Goal: Download file/media

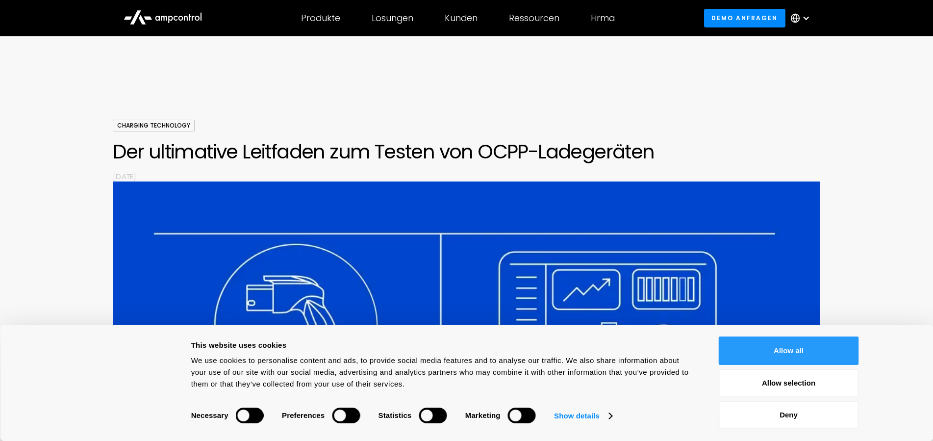
click at [796, 357] on button "Allow all" at bounding box center [789, 350] width 140 height 28
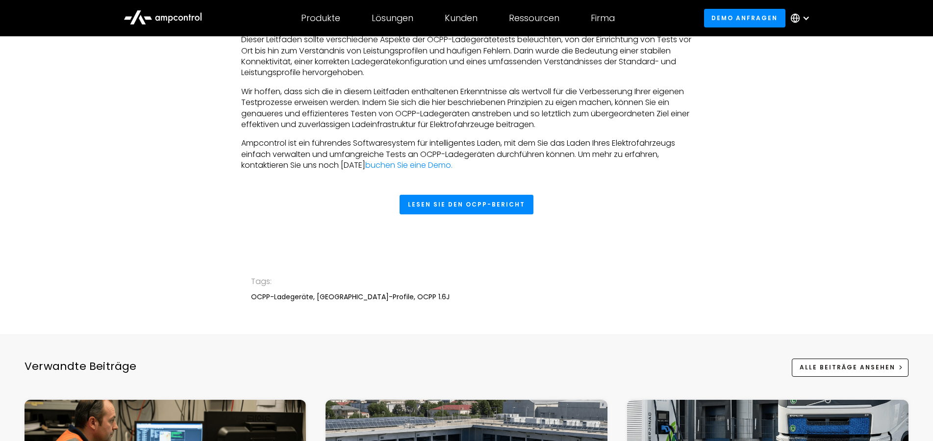
scroll to position [3751, 0]
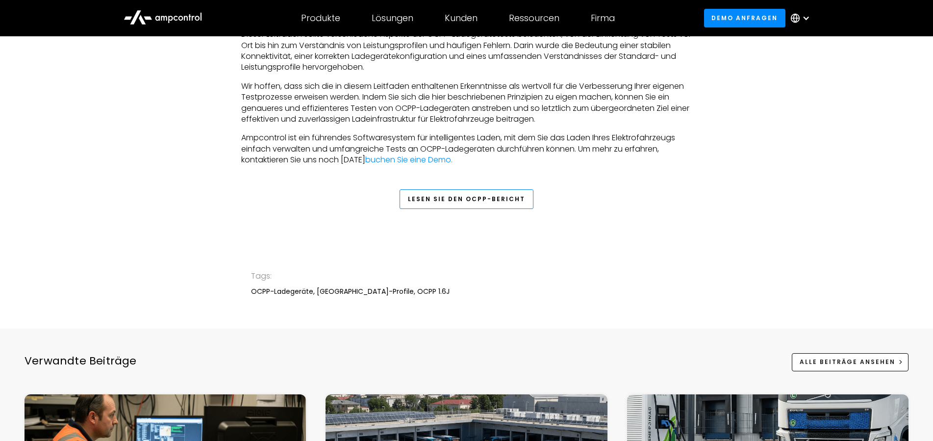
click at [484, 209] on link "Lesen Sie den OCPP-Bericht" at bounding box center [467, 199] width 134 height 20
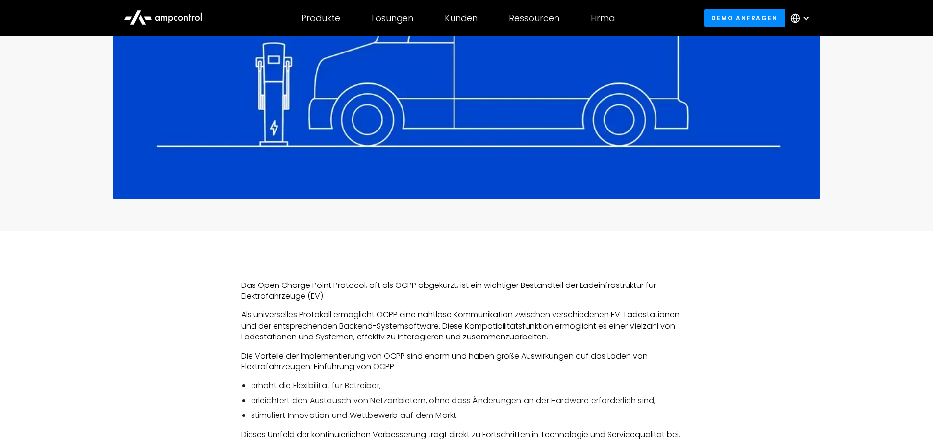
scroll to position [650, 0]
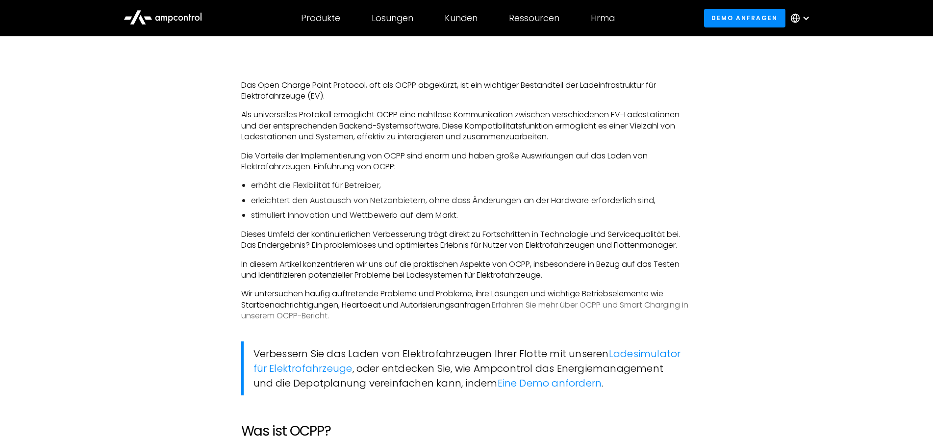
click at [661, 307] on link "Erfahren Sie mehr über OCPP und Smart Charging in unserem OCPP-Bericht." at bounding box center [464, 310] width 447 height 22
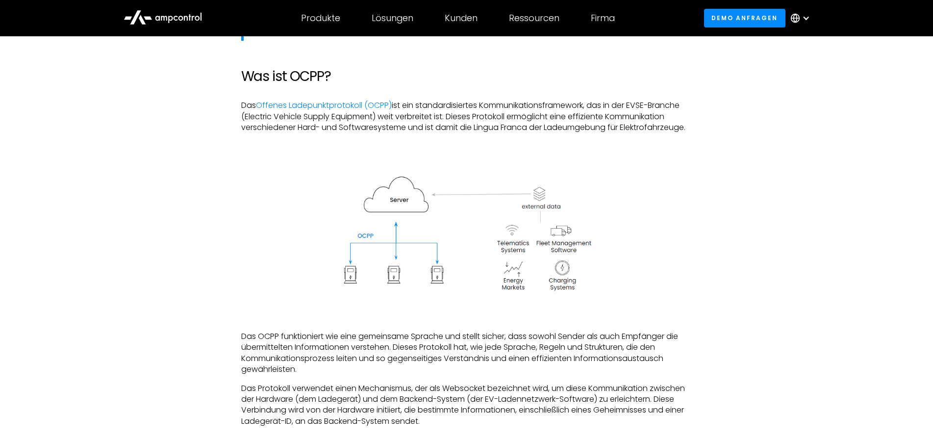
scroll to position [1000, 0]
